Goal: Task Accomplishment & Management: Use online tool/utility

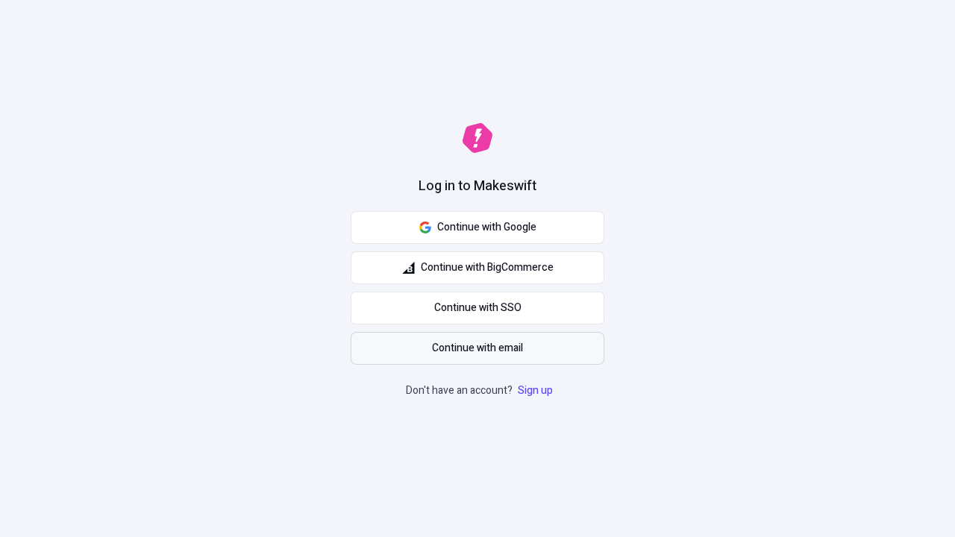
click at [478, 349] on span "Continue with email" at bounding box center [477, 348] width 91 height 16
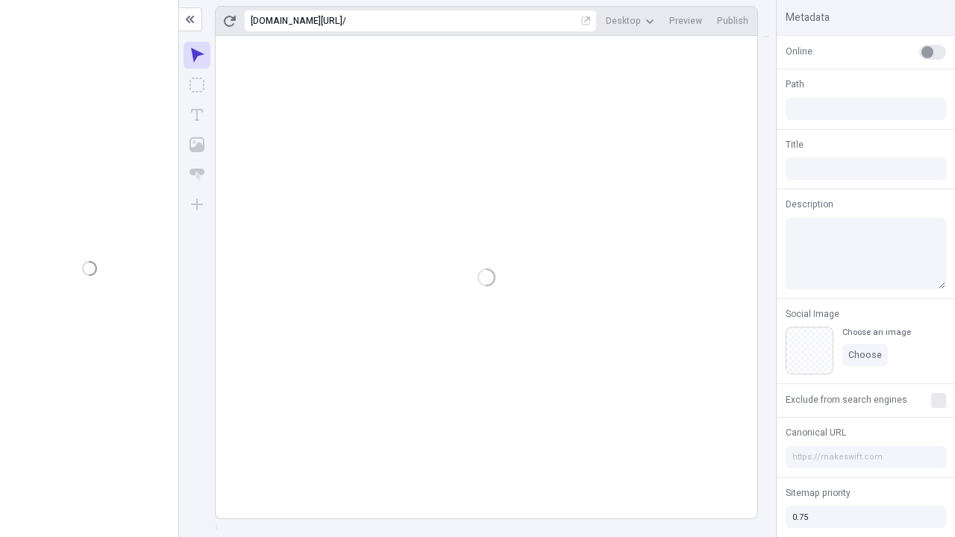
type input "/deep-link-deinde"
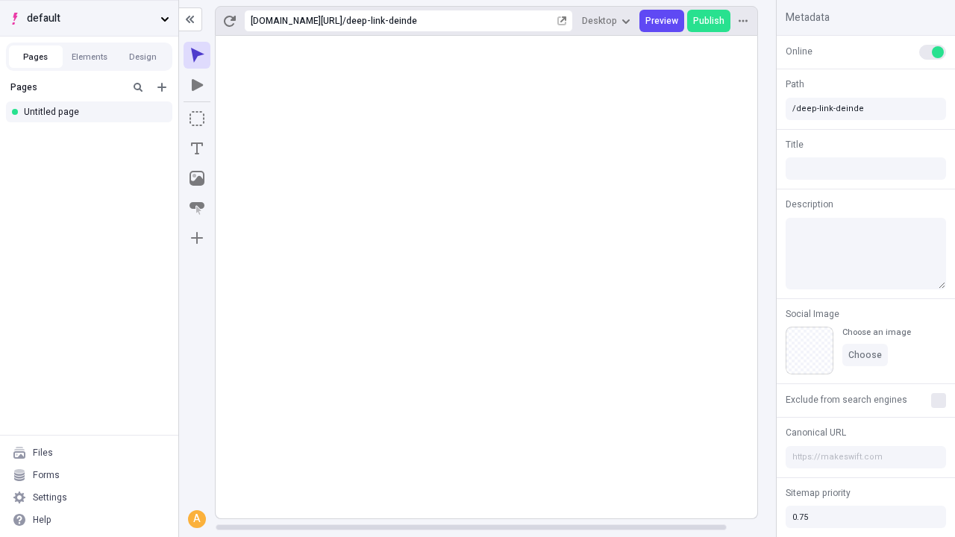
click at [89, 18] on span "default" at bounding box center [91, 18] width 128 height 16
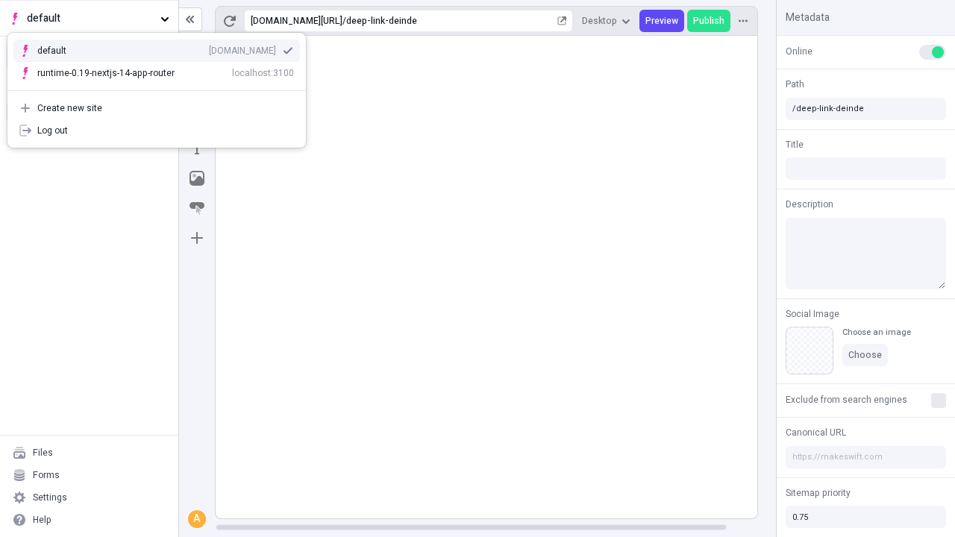
click at [157, 108] on div "Create new site" at bounding box center [165, 108] width 257 height 12
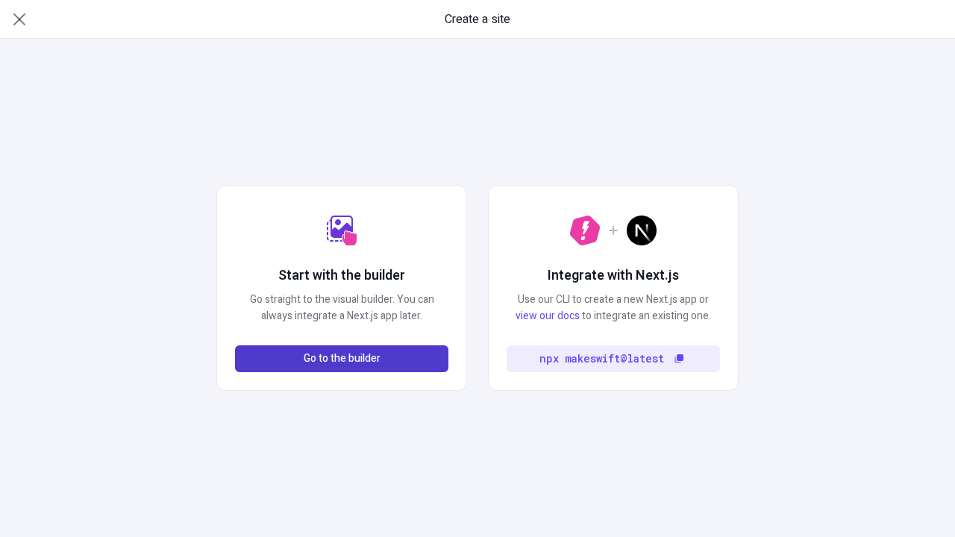
click at [342, 359] on span "Go to the builder" at bounding box center [342, 359] width 77 height 16
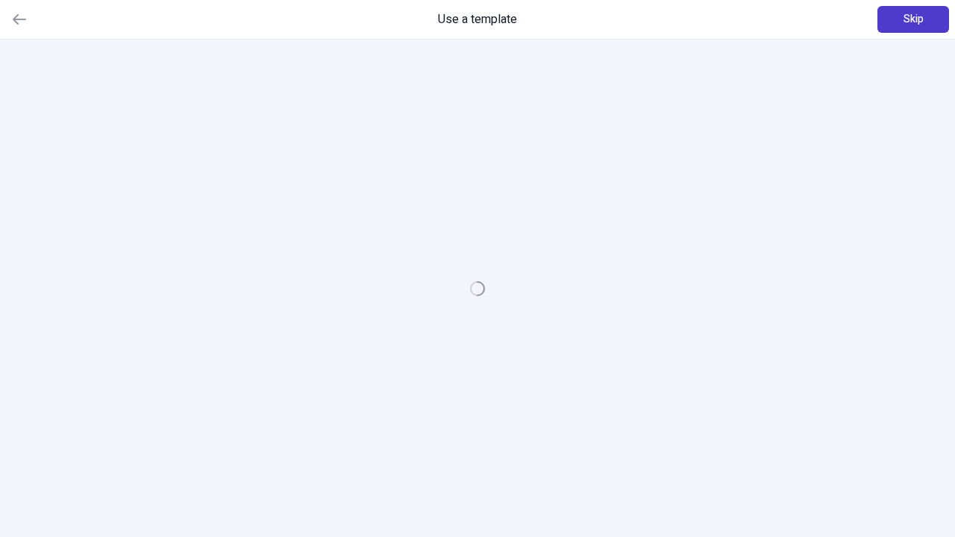
click at [913, 19] on span "Skip" at bounding box center [914, 19] width 20 height 16
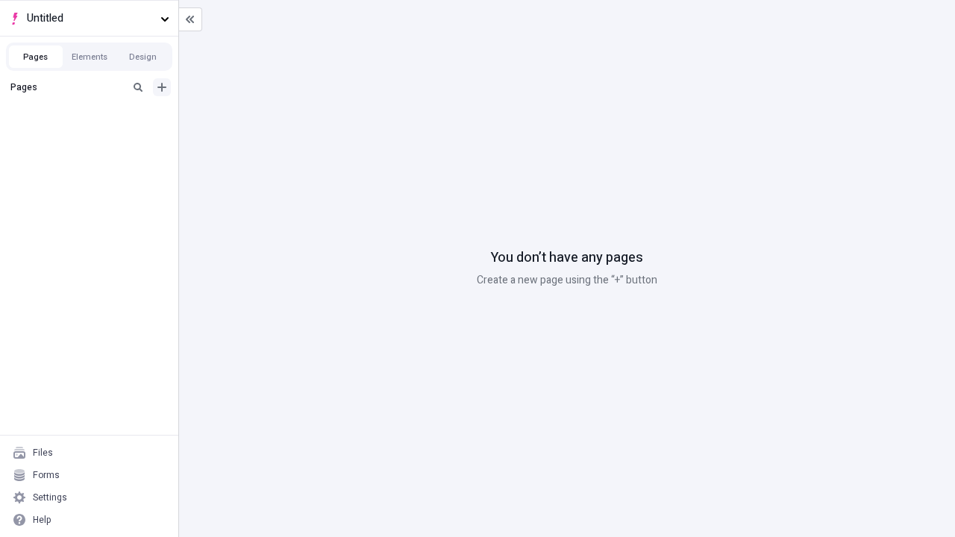
click at [162, 87] on icon "Add new" at bounding box center [161, 87] width 9 height 9
click at [93, 136] on div "Blank page" at bounding box center [93, 136] width 143 height 22
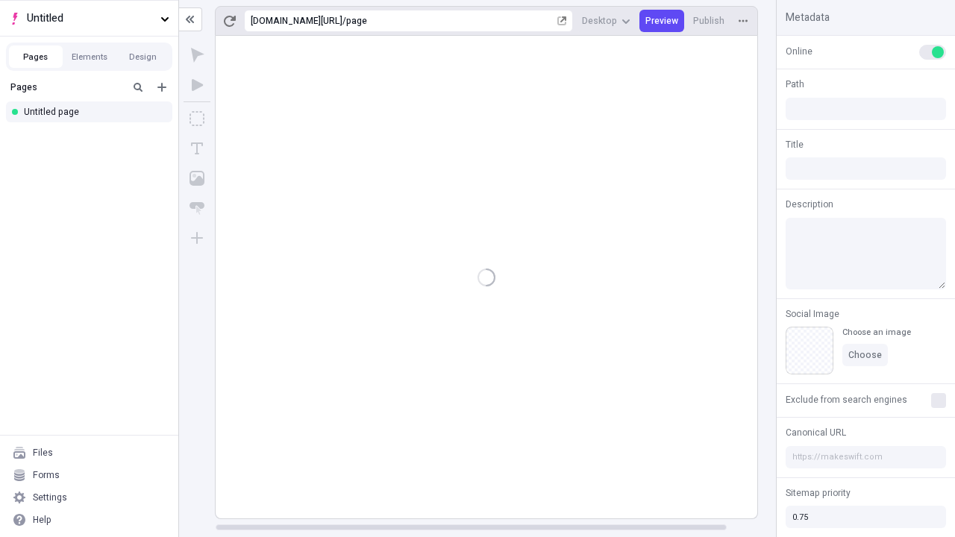
type input "/page"
click at [710, 21] on span "Publish" at bounding box center [708, 21] width 31 height 12
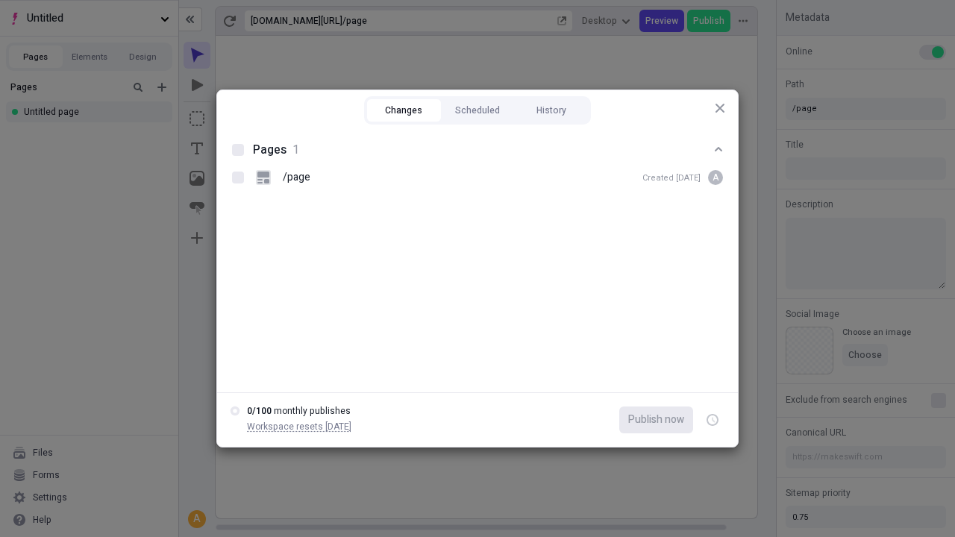
click at [404, 110] on button "Changes" at bounding box center [404, 110] width 74 height 22
click at [238, 150] on div at bounding box center [238, 150] width 12 height 12
checkbox input "true"
click at [713, 420] on icon "button" at bounding box center [714, 420] width 4 height 5
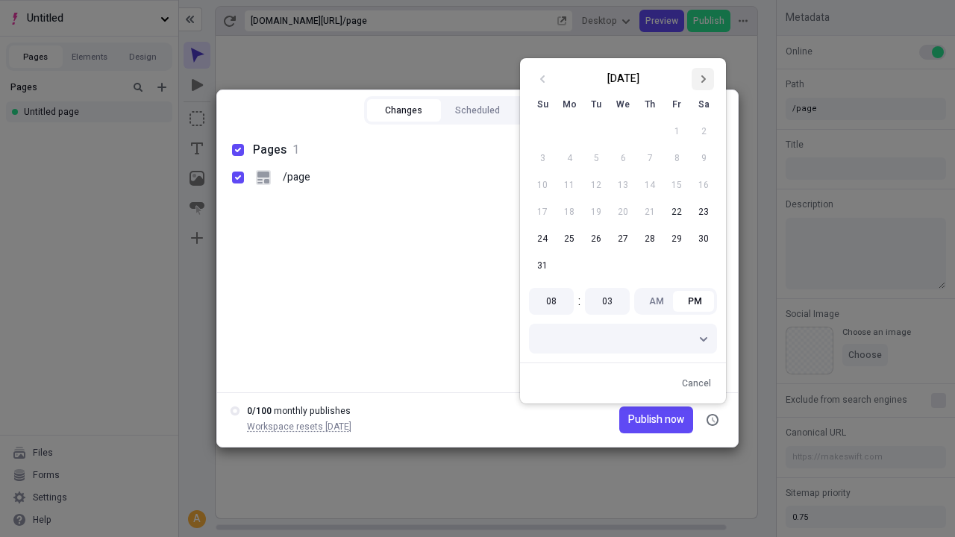
click at [703, 79] on icon "Go to next month" at bounding box center [703, 79] width 9 height 9
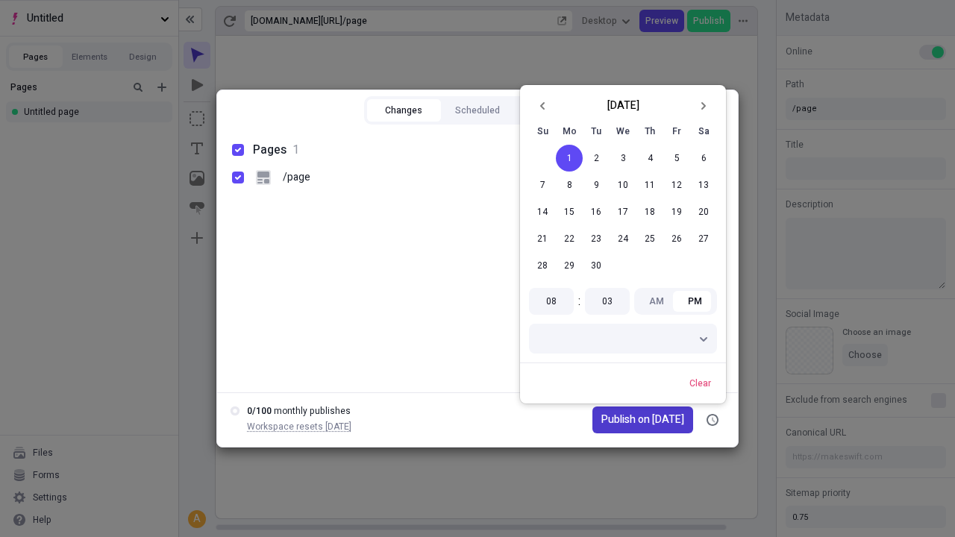
click at [636, 420] on span "Publish on 9/1/2025" at bounding box center [643, 420] width 83 height 16
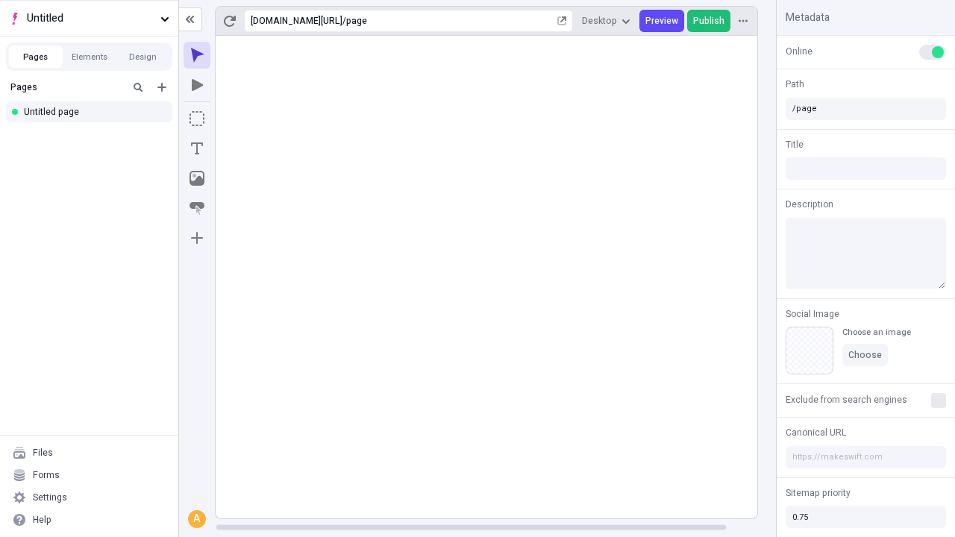
click at [710, 21] on span "Publish" at bounding box center [708, 21] width 31 height 12
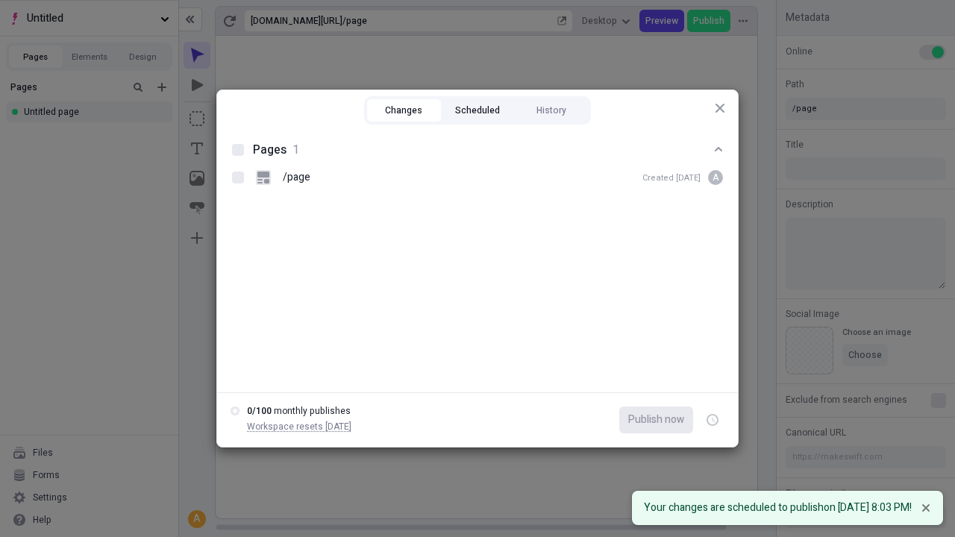
click at [478, 110] on button "Scheduled" at bounding box center [478, 110] width 74 height 22
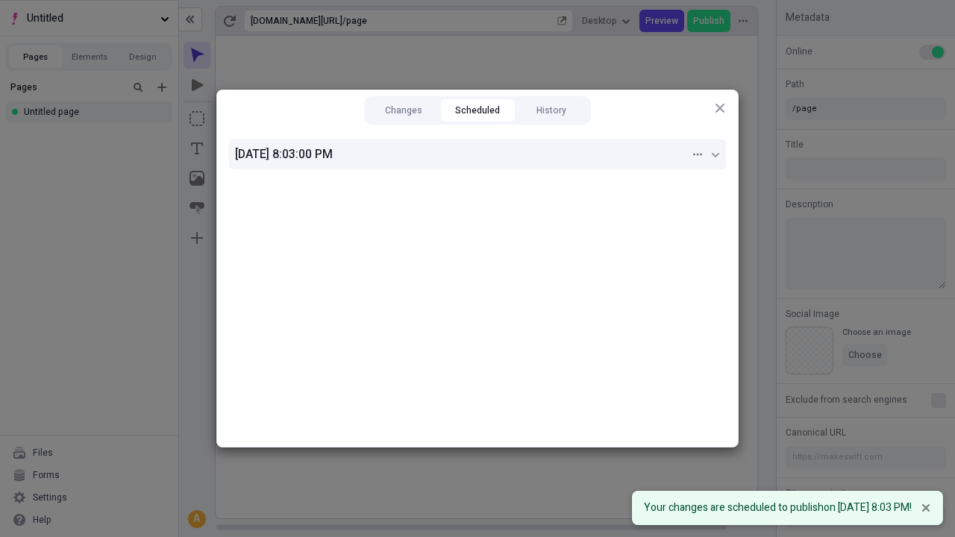
click at [478, 154] on div "9/1/2025, 8:03:00 PM" at bounding box center [462, 155] width 455 height 18
